Goal: Information Seeking & Learning: Learn about a topic

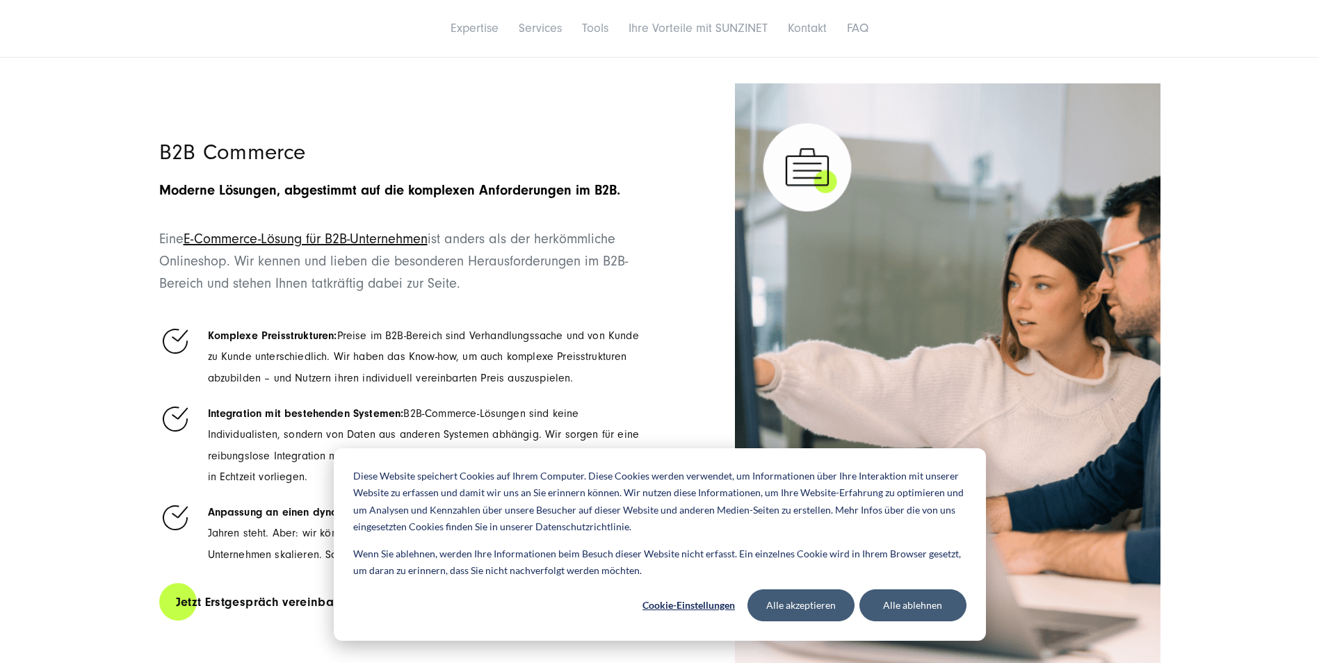
scroll to position [2364, 0]
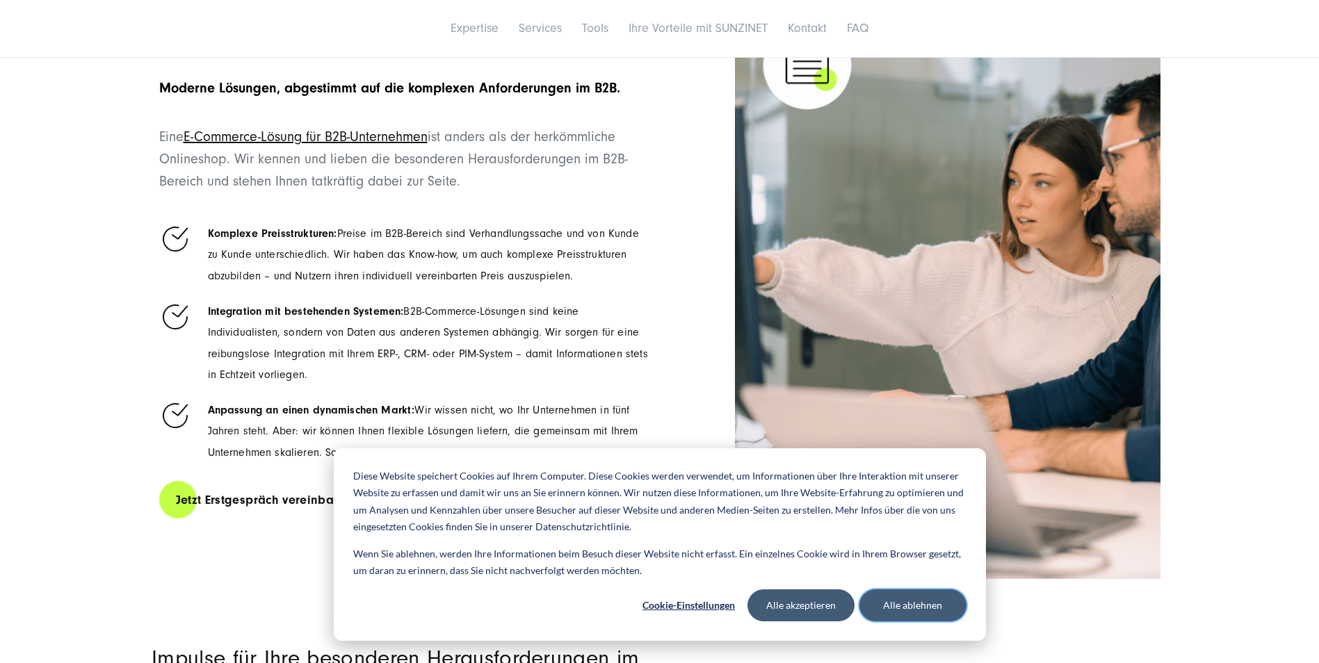
click at [925, 606] on button "Alle ablehnen" at bounding box center [912, 606] width 107 height 32
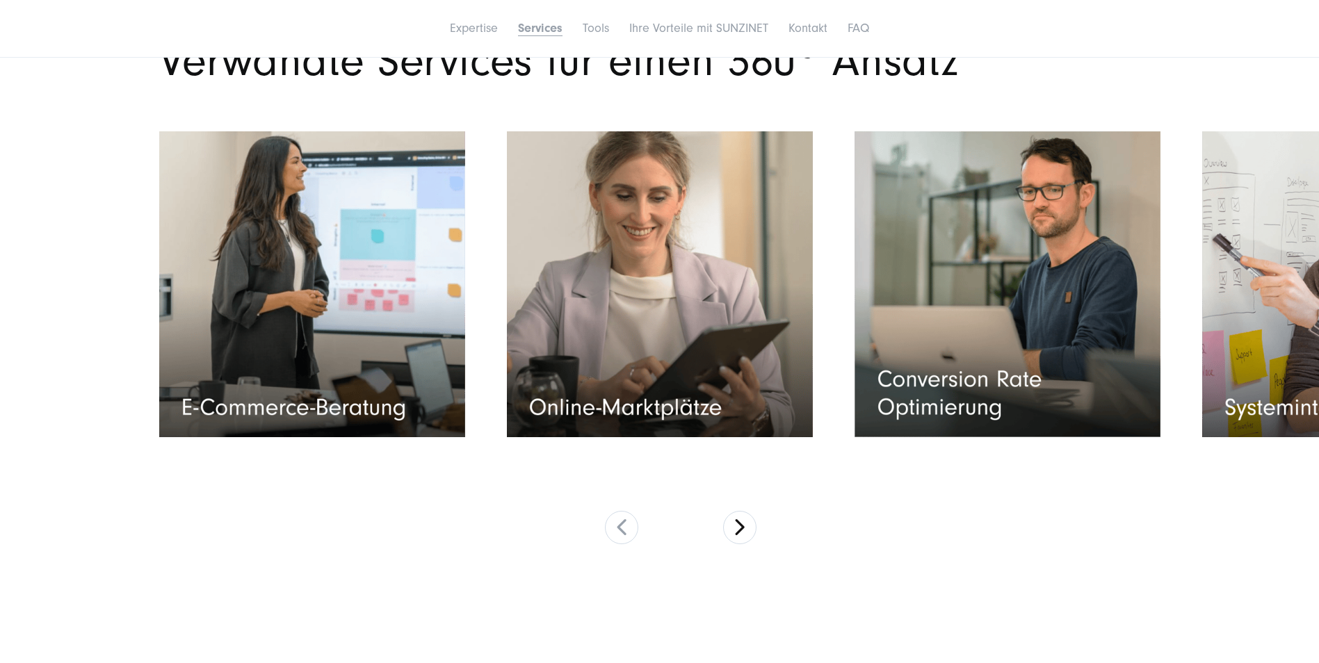
scroll to position [6467, 0]
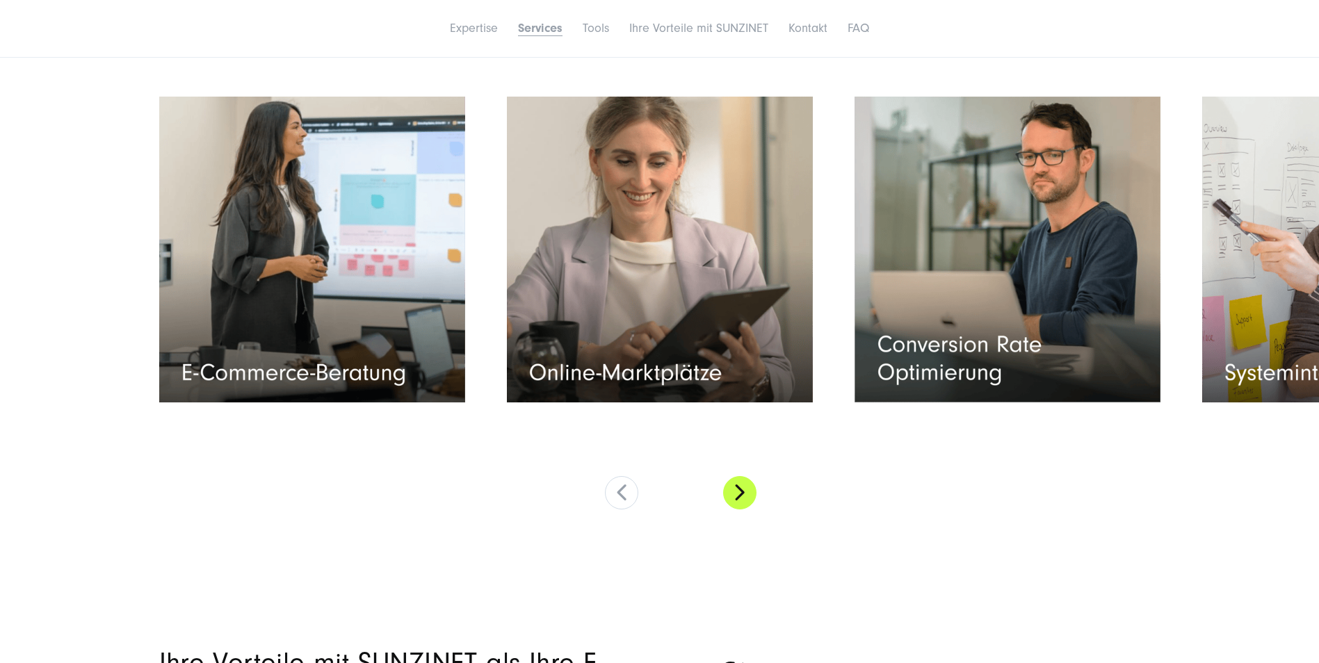
click at [743, 489] on button at bounding box center [739, 492] width 33 height 33
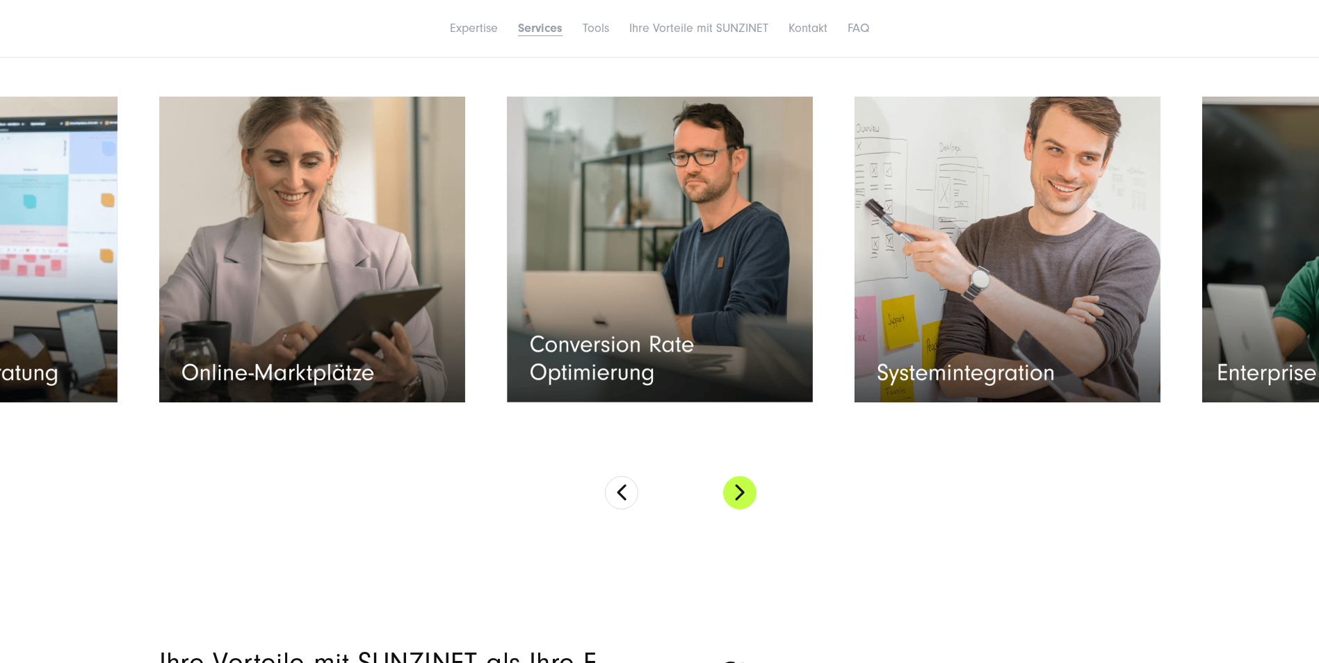
click at [743, 489] on button at bounding box center [739, 492] width 33 height 33
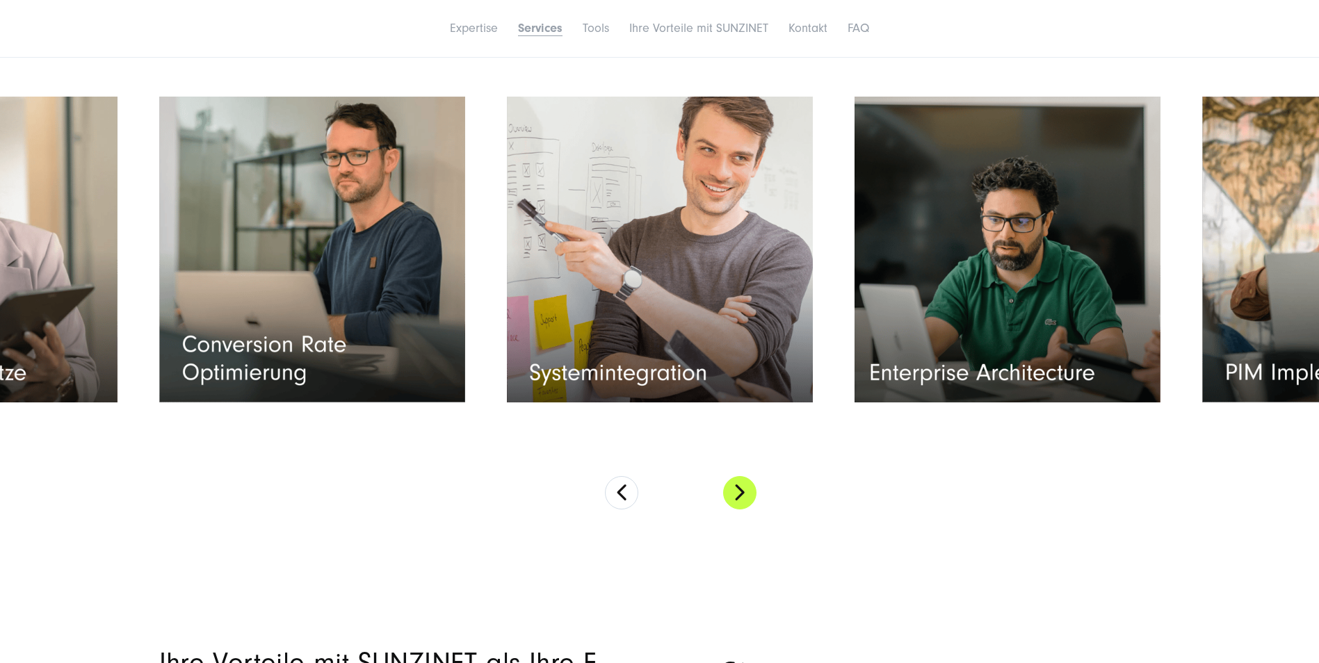
click at [743, 489] on button at bounding box center [739, 492] width 33 height 33
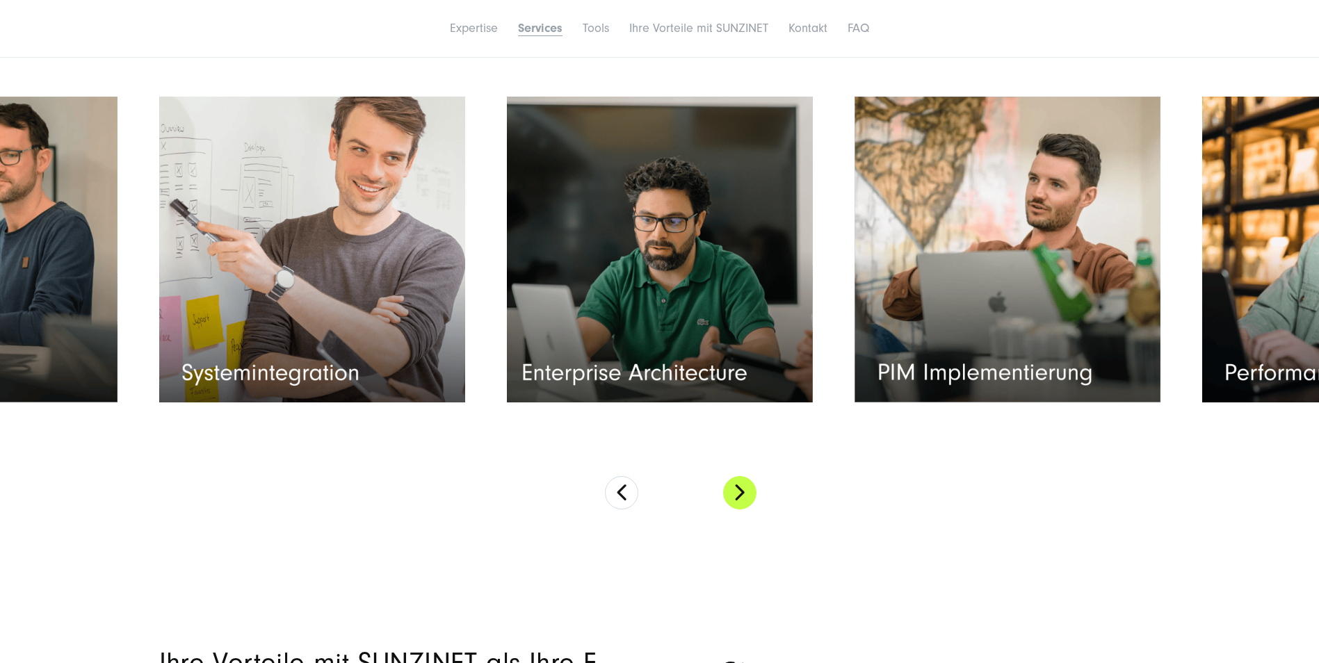
click at [745, 489] on button at bounding box center [739, 492] width 33 height 33
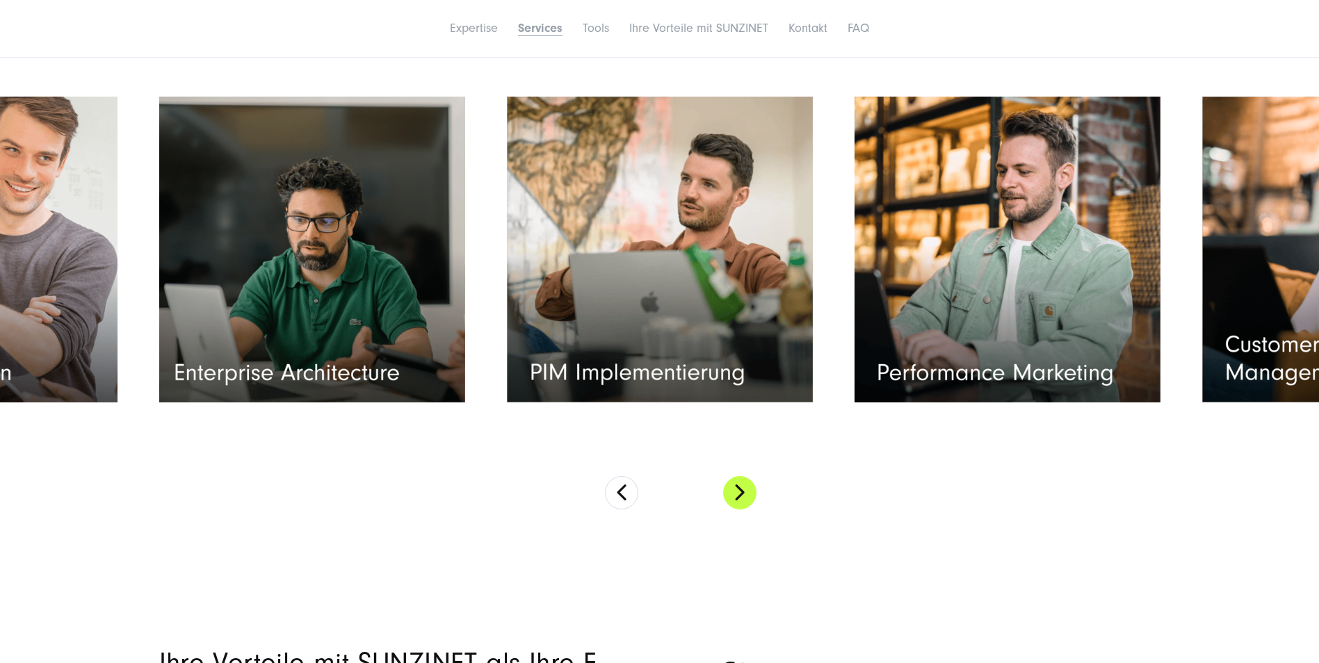
click at [745, 488] on button at bounding box center [739, 492] width 33 height 33
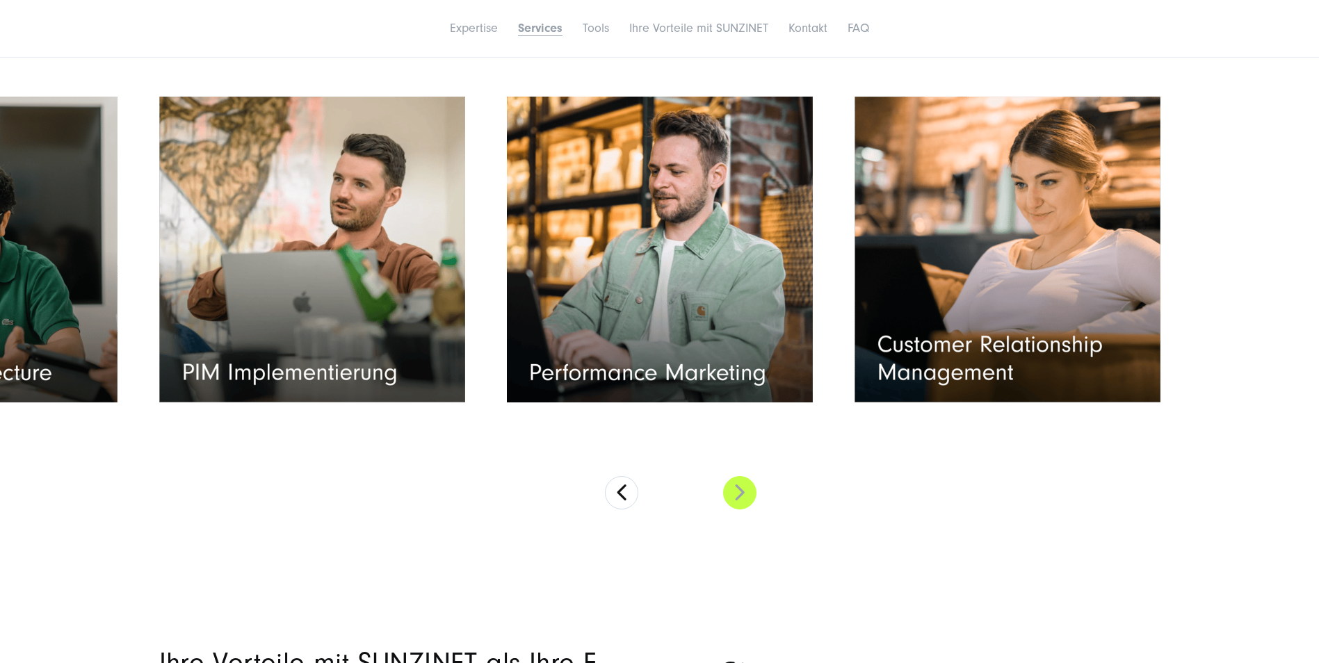
click at [745, 488] on button at bounding box center [739, 492] width 33 height 33
click at [617, 489] on button at bounding box center [621, 492] width 33 height 33
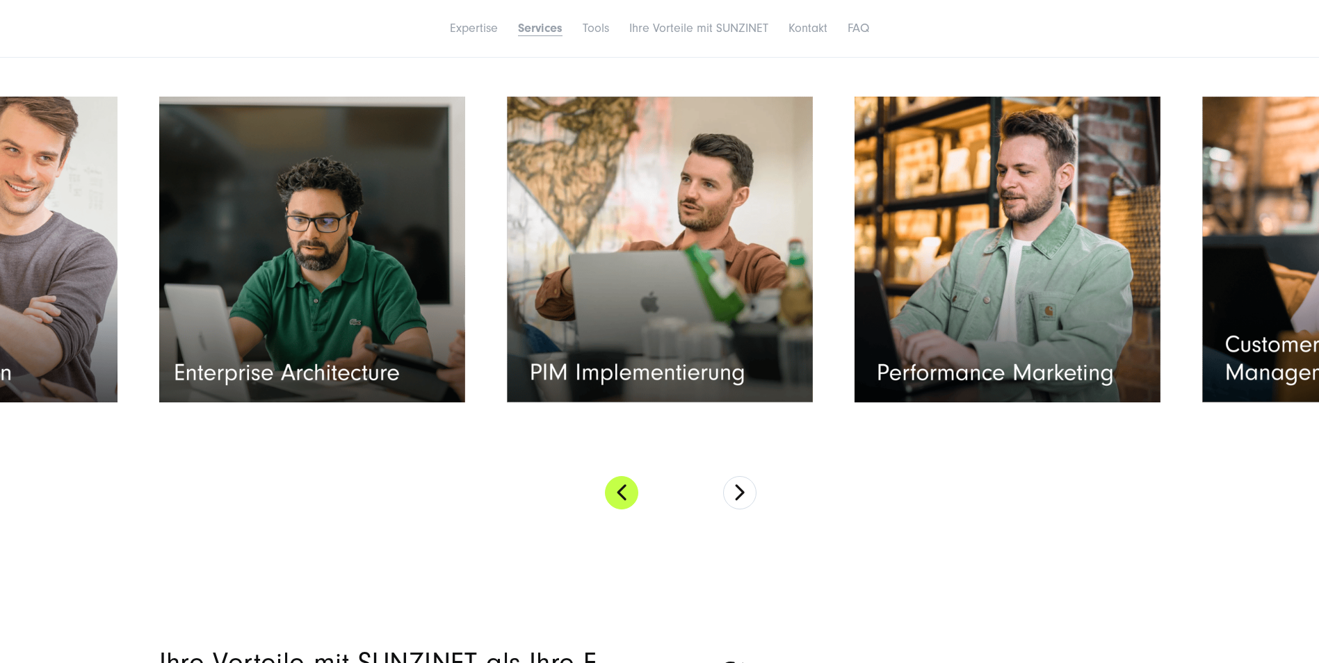
click at [618, 489] on button at bounding box center [621, 492] width 33 height 33
click at [621, 488] on button at bounding box center [621, 492] width 33 height 33
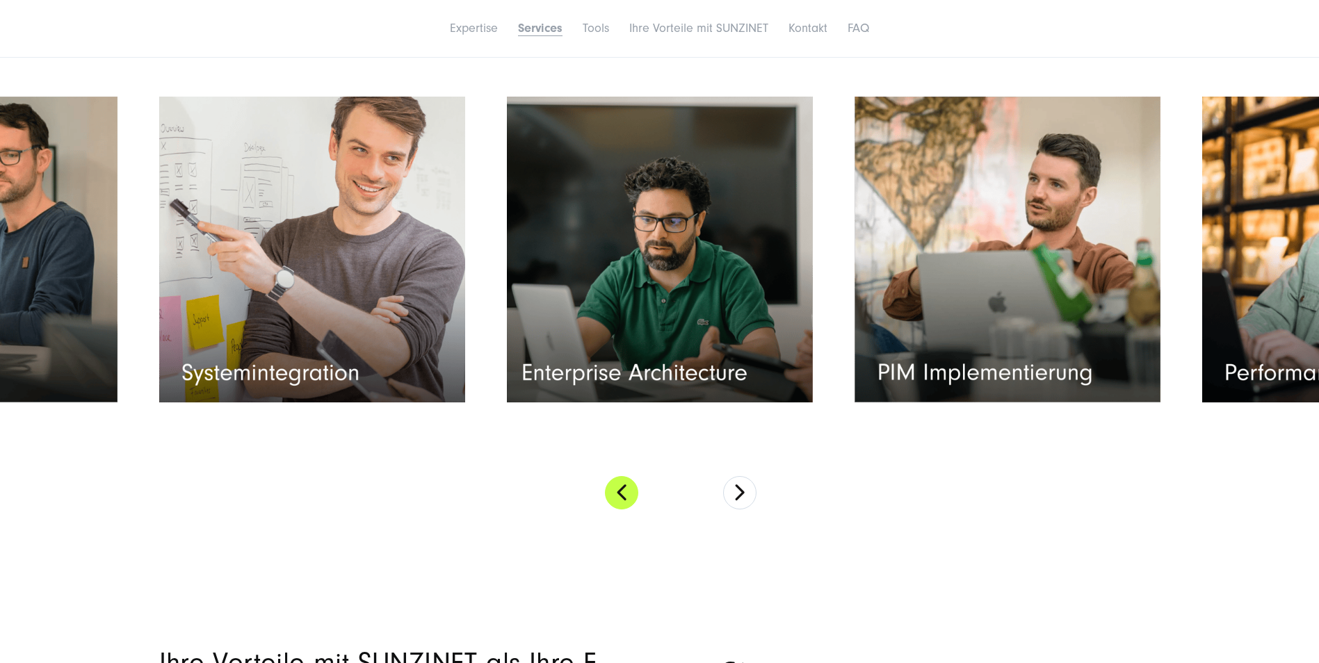
click at [622, 487] on button at bounding box center [621, 492] width 33 height 33
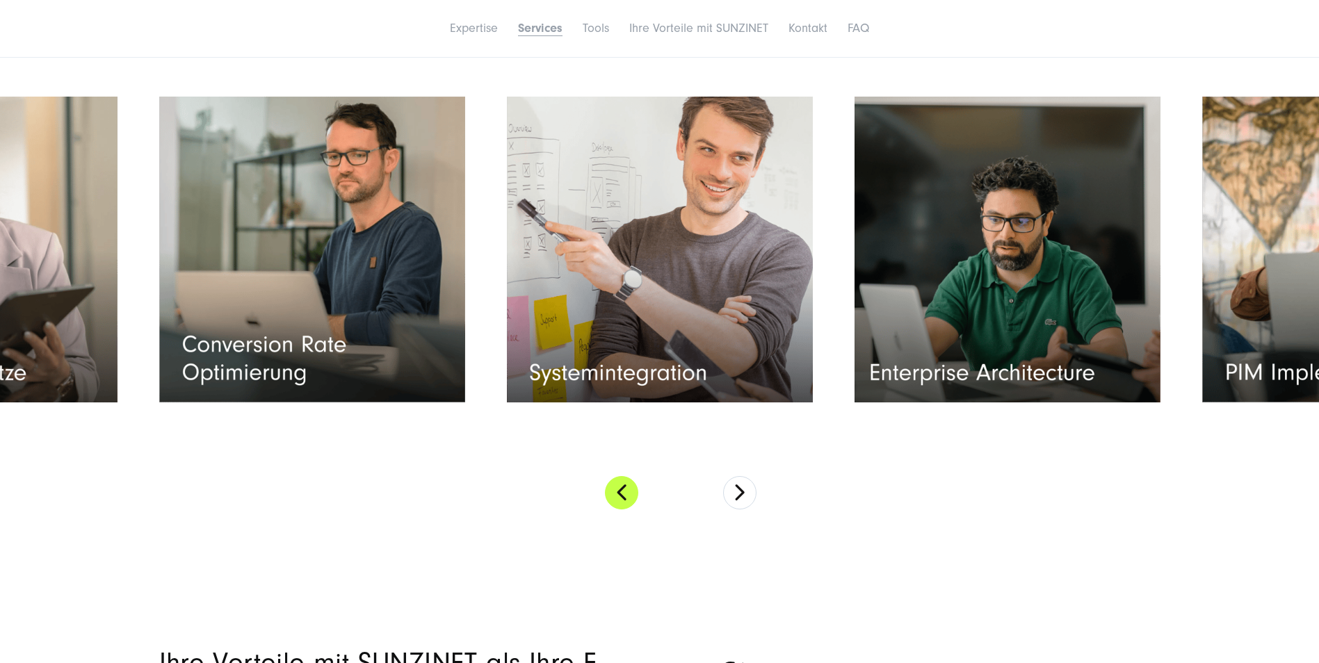
click at [624, 486] on button at bounding box center [621, 492] width 33 height 33
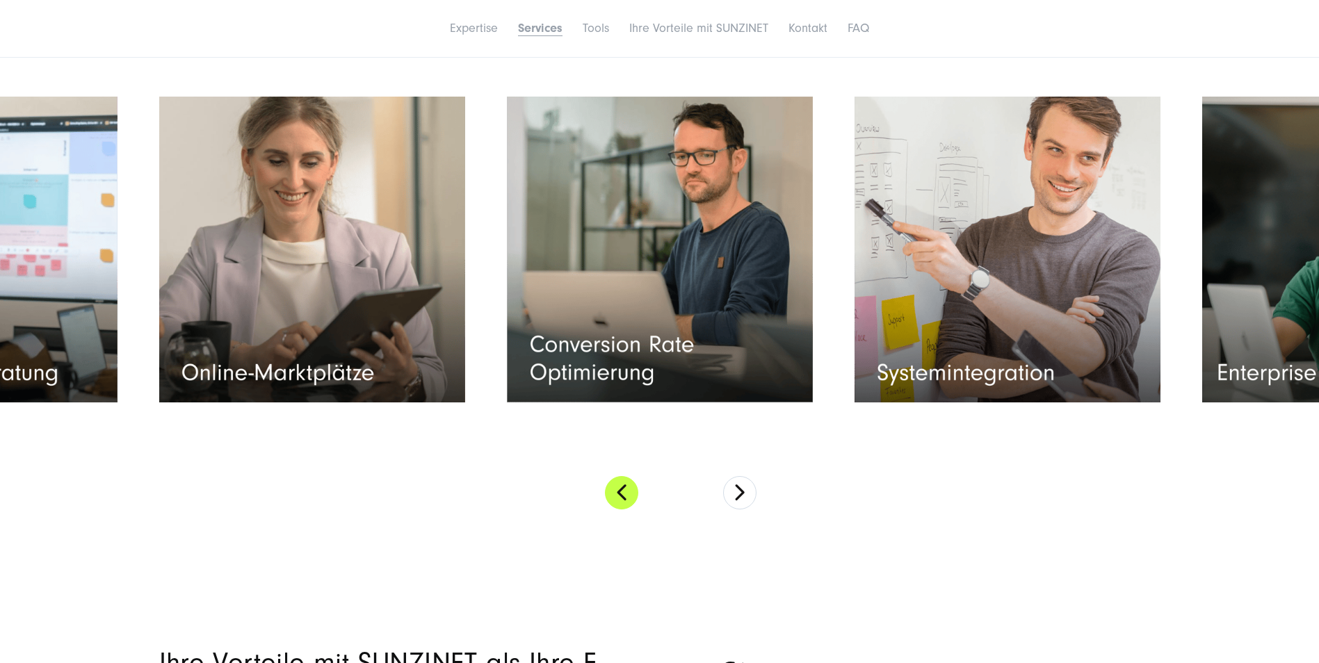
click at [624, 485] on button at bounding box center [621, 492] width 33 height 33
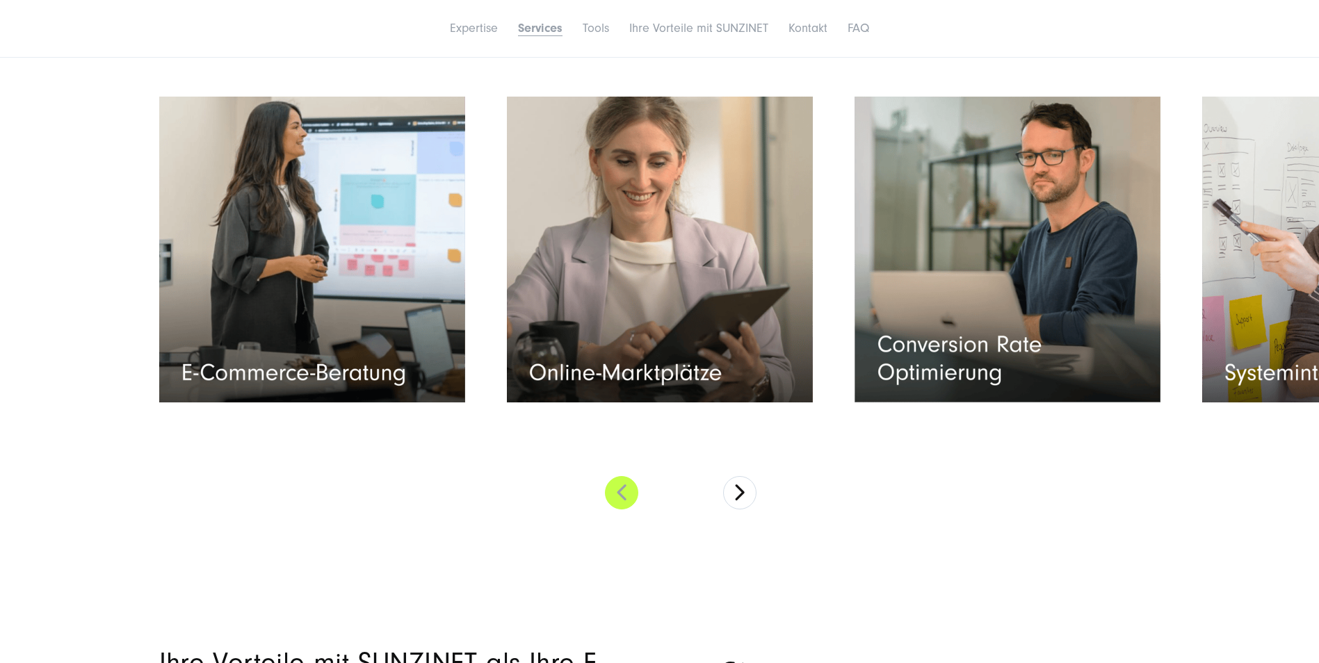
click at [624, 485] on button at bounding box center [621, 492] width 33 height 33
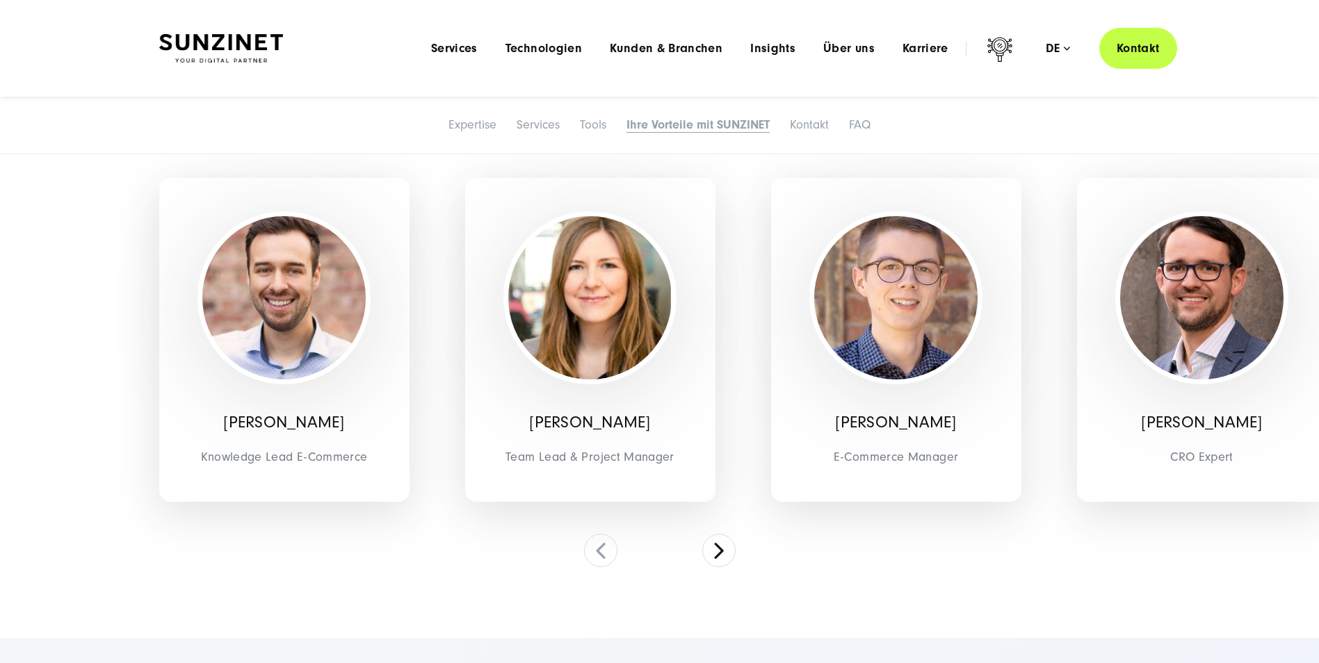
scroll to position [7649, 0]
click at [715, 549] on button at bounding box center [718, 551] width 33 height 33
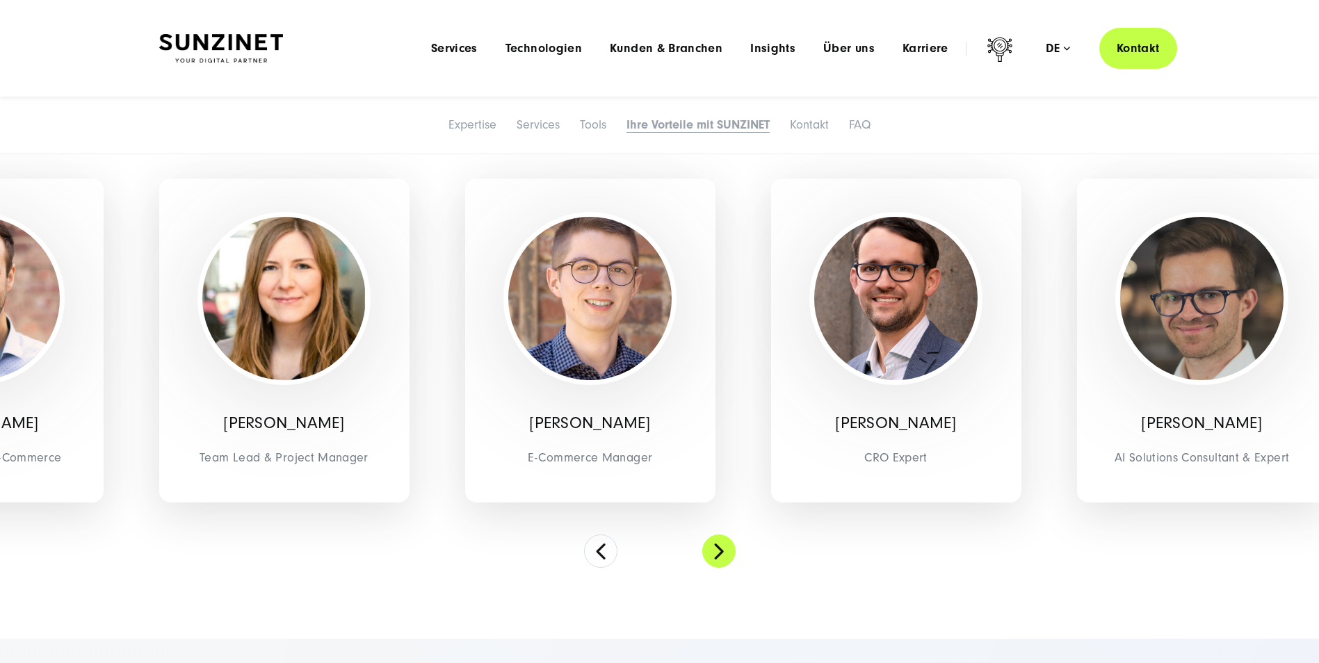
click at [716, 548] on button at bounding box center [718, 551] width 33 height 33
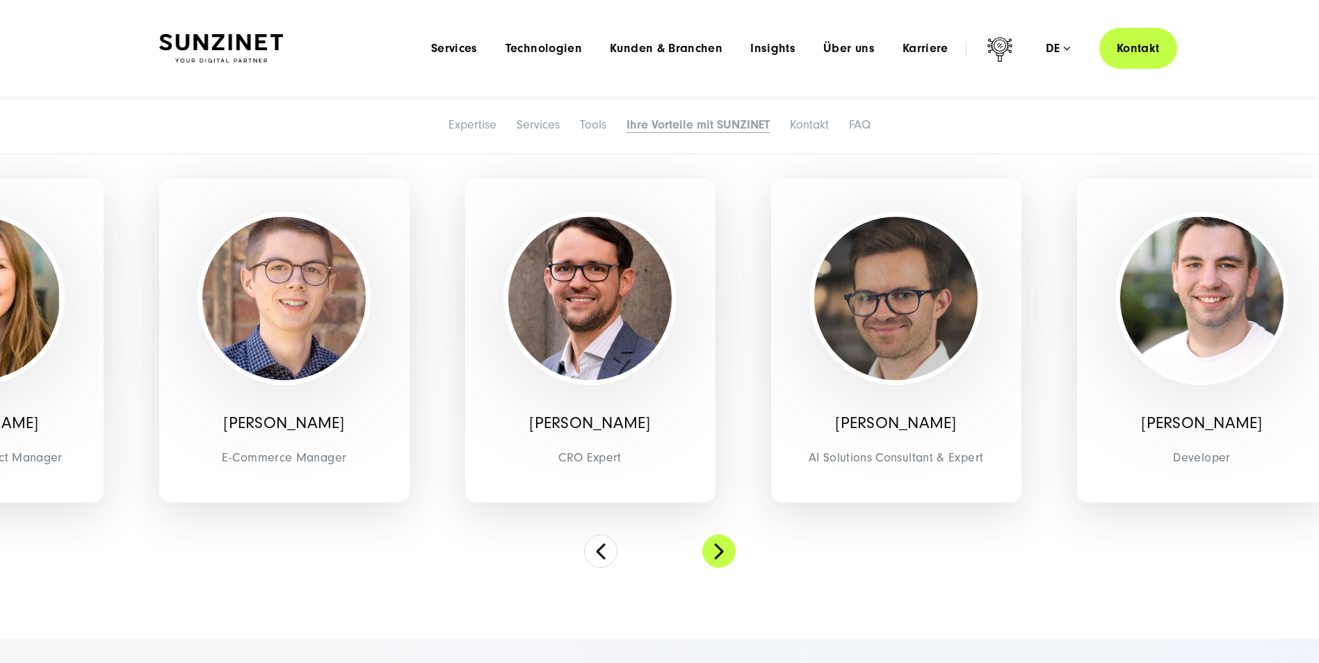
click at [716, 548] on button at bounding box center [718, 551] width 33 height 33
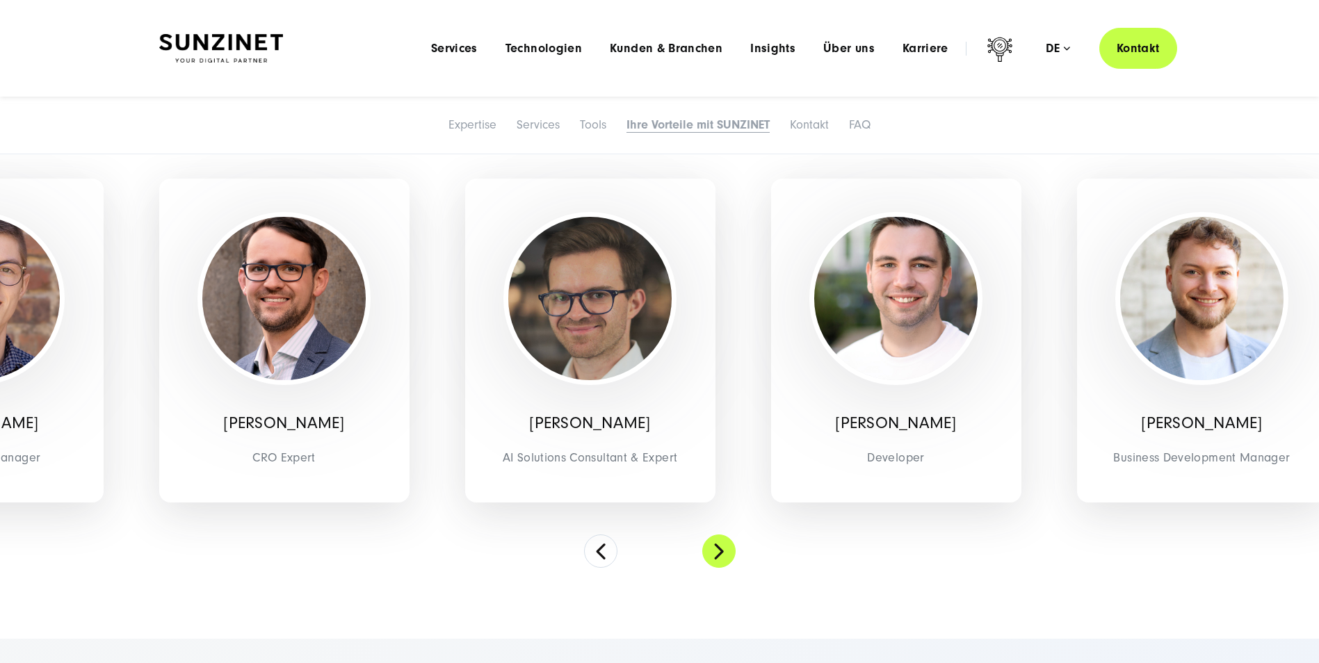
click at [716, 548] on button at bounding box center [718, 551] width 33 height 33
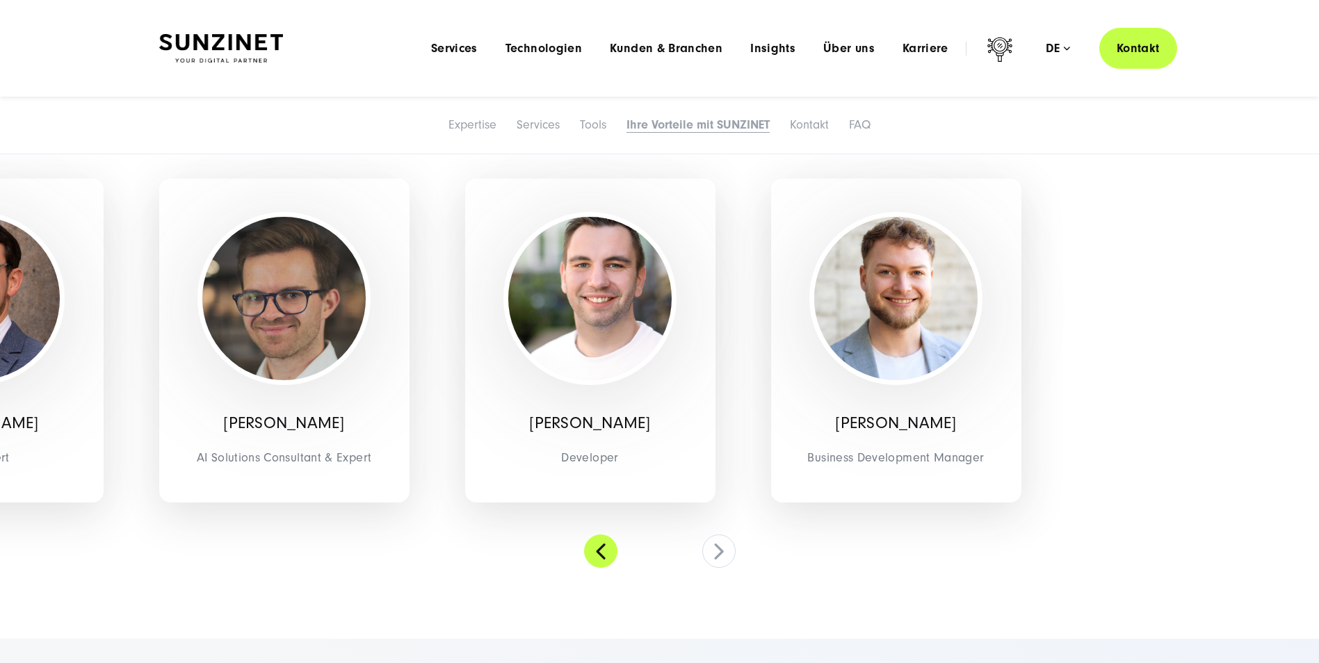
click at [601, 555] on button at bounding box center [600, 551] width 33 height 33
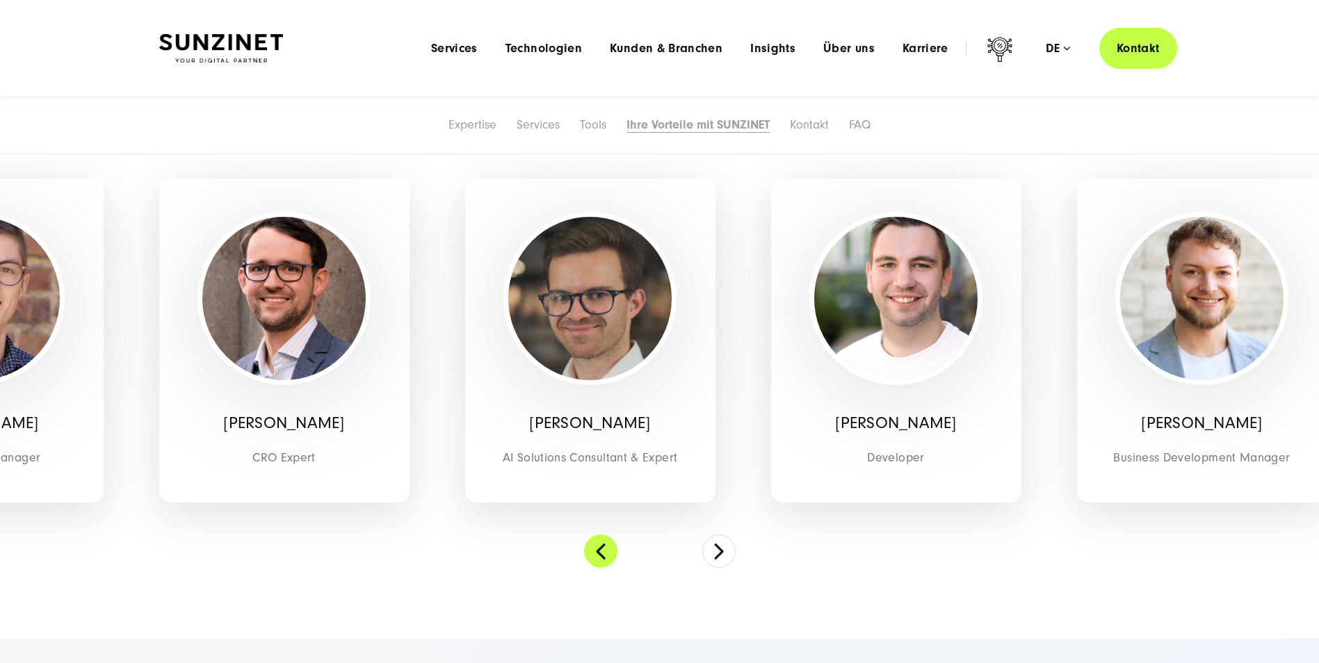
click at [602, 555] on button at bounding box center [600, 551] width 33 height 33
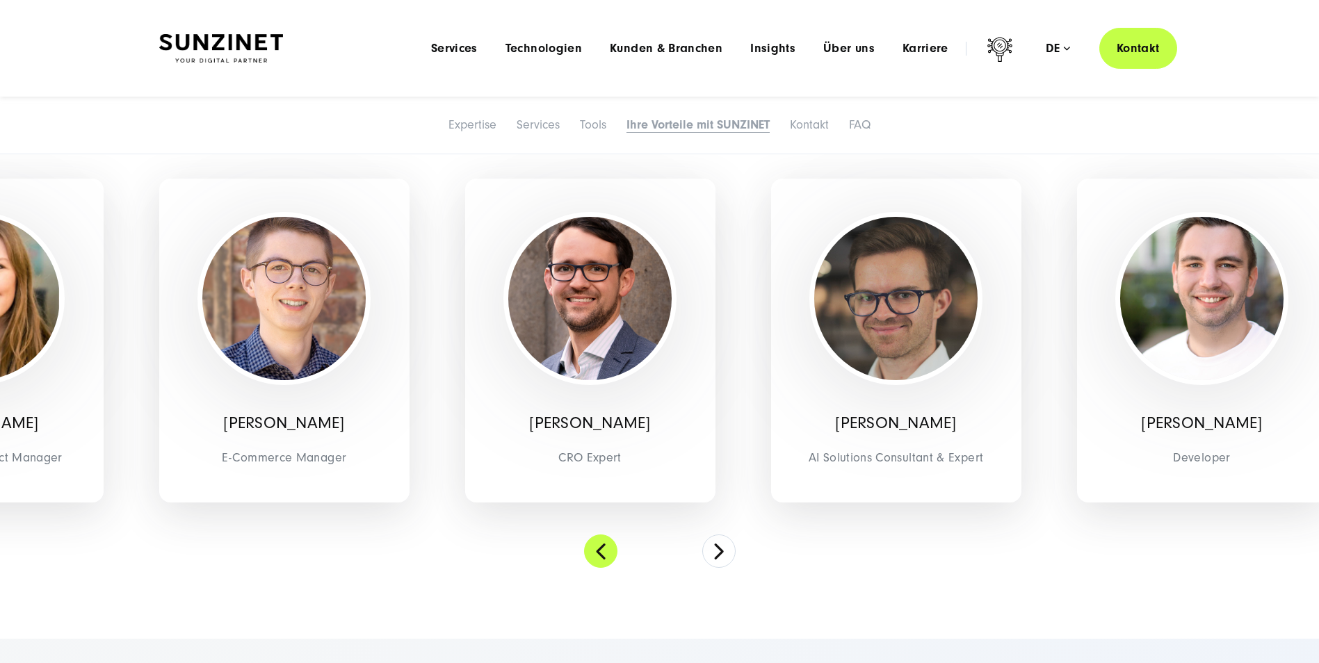
click at [604, 553] on button at bounding box center [600, 551] width 33 height 33
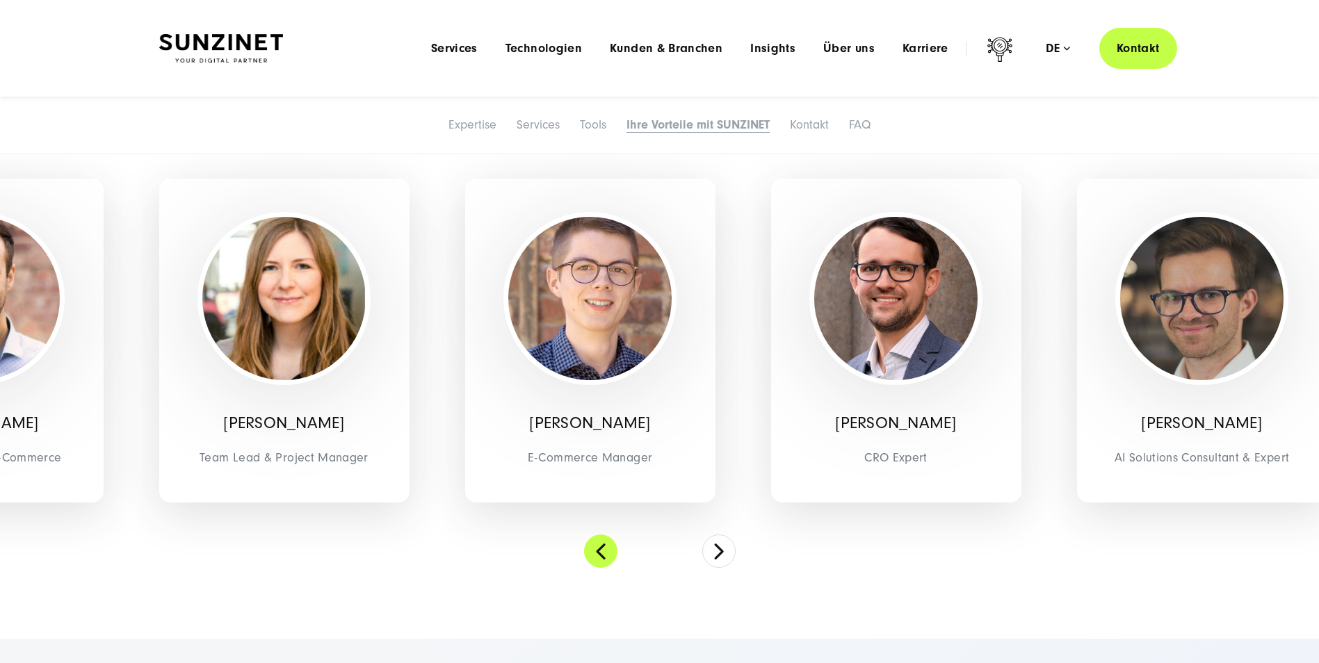
click at [606, 553] on button at bounding box center [600, 551] width 33 height 33
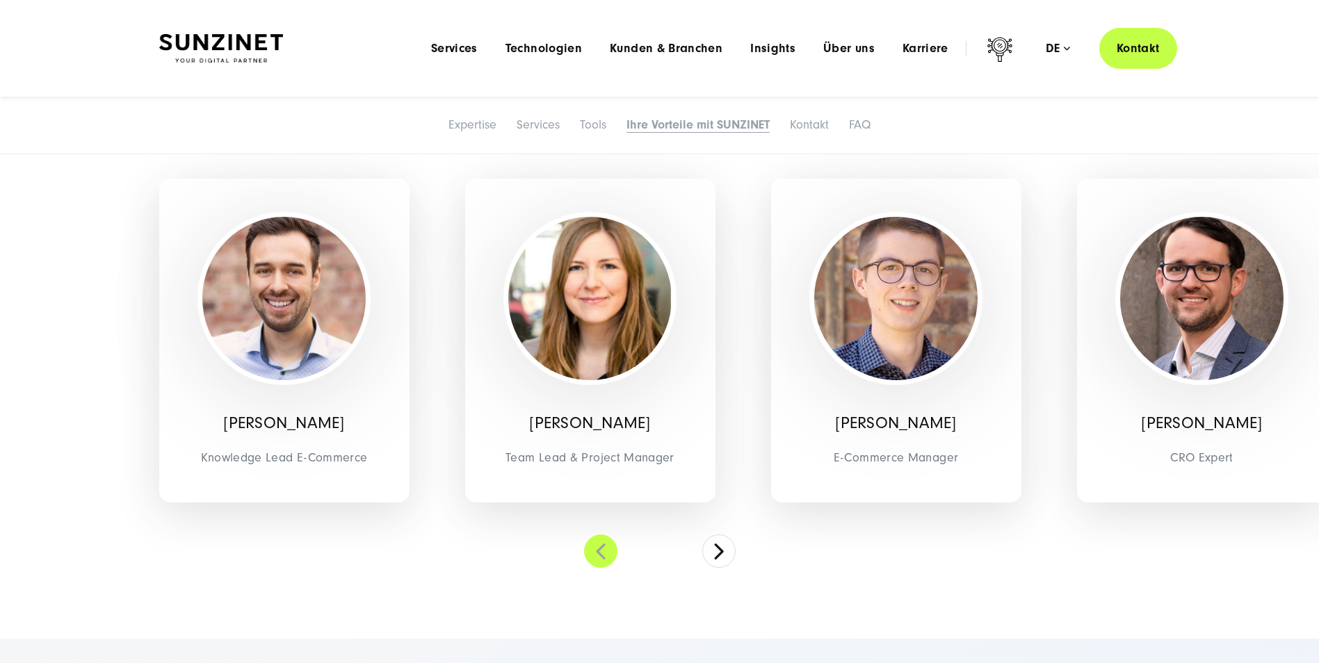
click at [606, 553] on button at bounding box center [600, 551] width 33 height 33
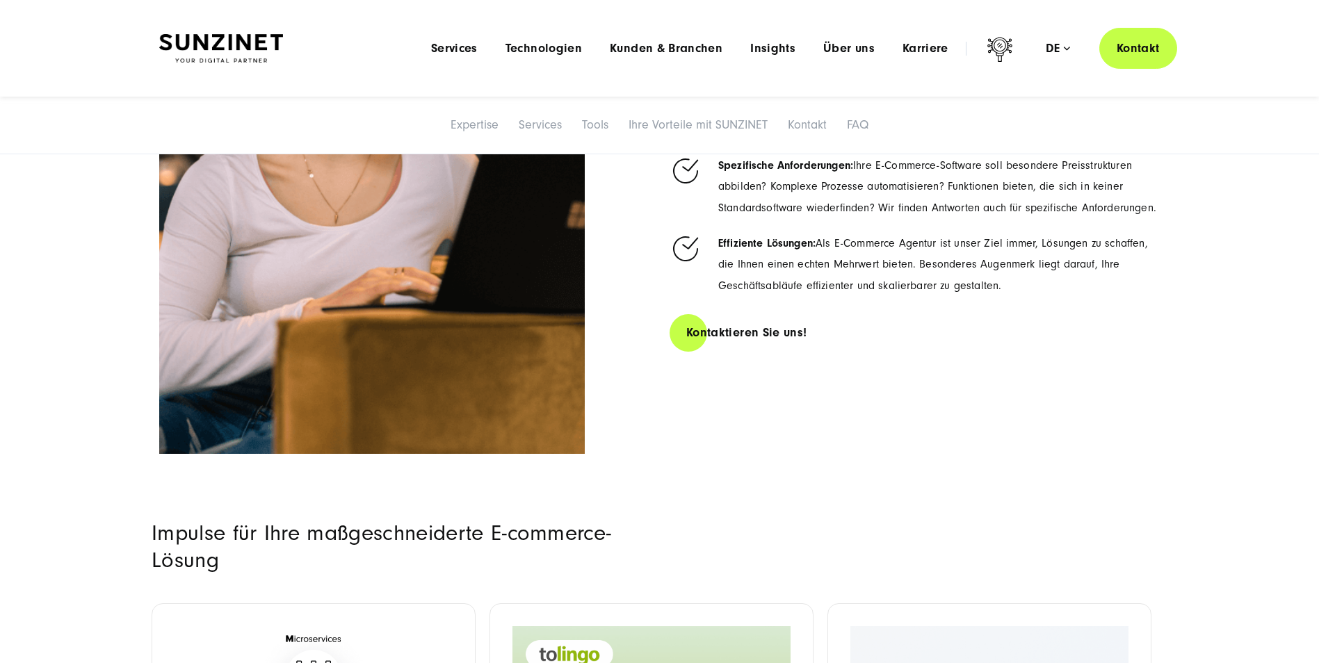
scroll to position [1043, 0]
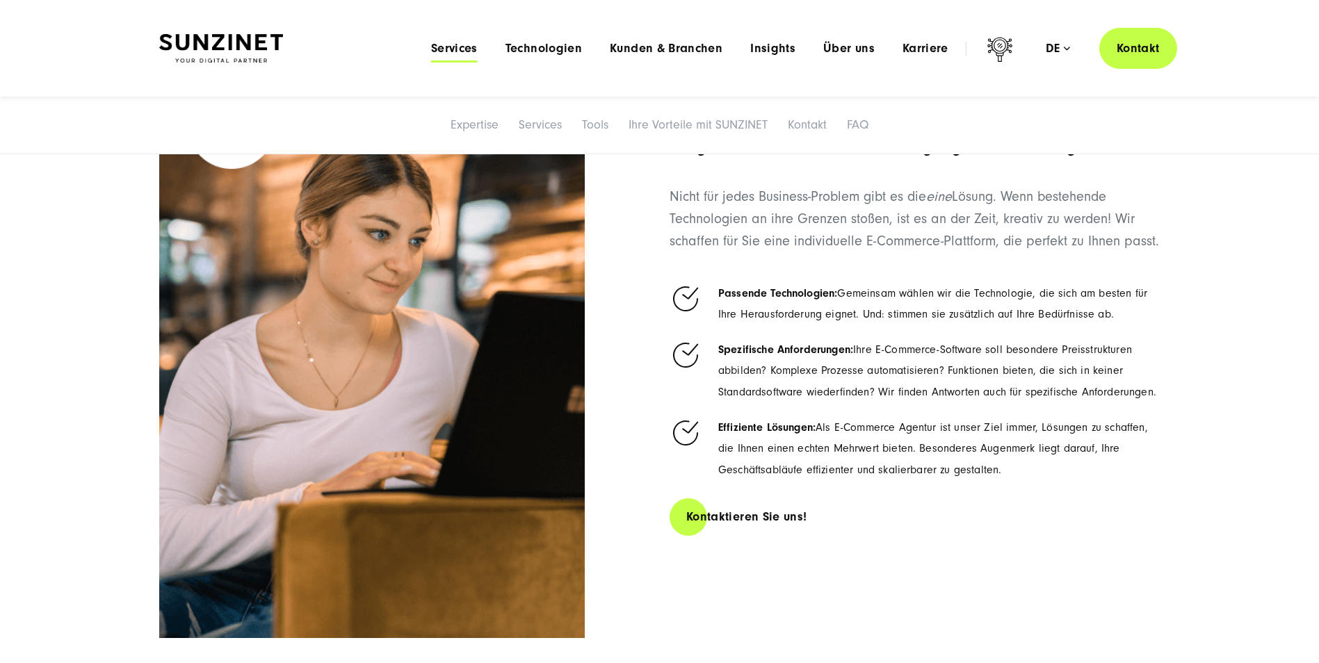
click at [463, 43] on span "Services" at bounding box center [454, 49] width 47 height 14
